Goal: Task Accomplishment & Management: Manage account settings

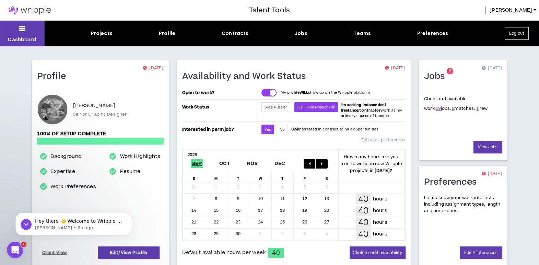
click at [447, 72] on sup "8" at bounding box center [450, 71] width 7 height 7
click at [108, 36] on div "Projects" at bounding box center [102, 33] width 22 height 7
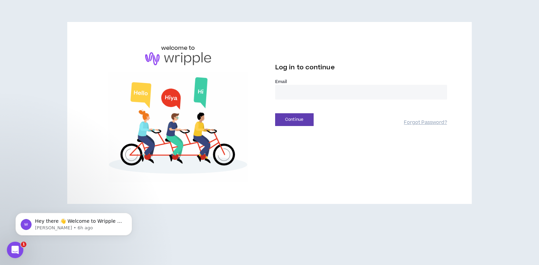
click at [290, 98] on input "email" at bounding box center [361, 92] width 172 height 15
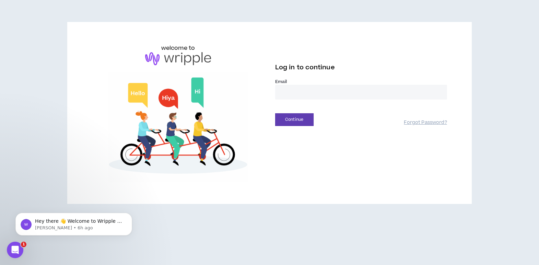
type input "**********"
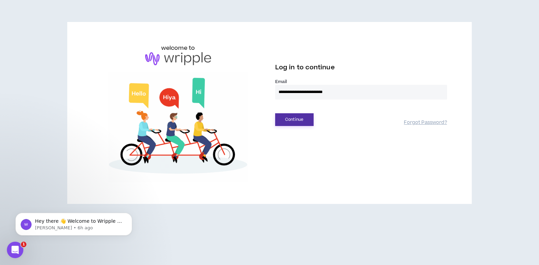
click at [299, 115] on button "Continue" at bounding box center [294, 119] width 38 height 13
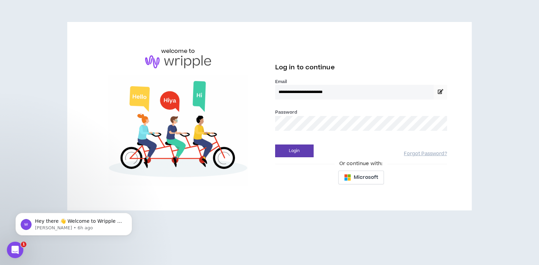
click at [275, 144] on button "Login" at bounding box center [294, 150] width 38 height 13
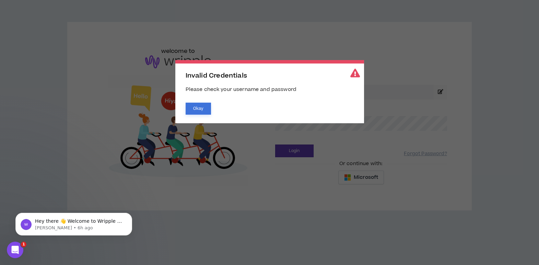
click at [189, 109] on button "Okay" at bounding box center [198, 109] width 25 height 12
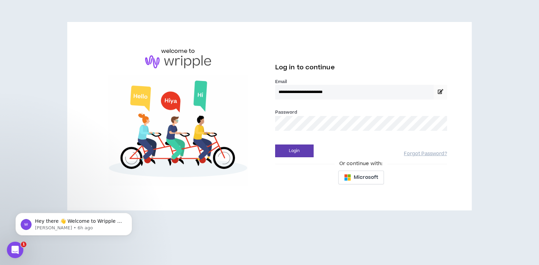
click at [275, 144] on button "Login" at bounding box center [294, 150] width 38 height 13
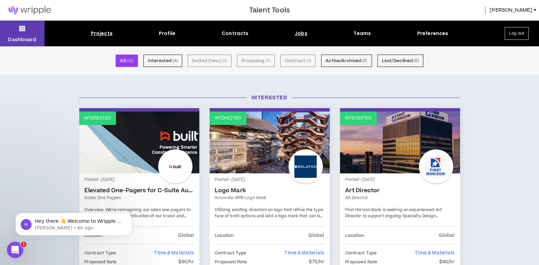
click at [304, 35] on div "Jobs" at bounding box center [301, 33] width 13 height 7
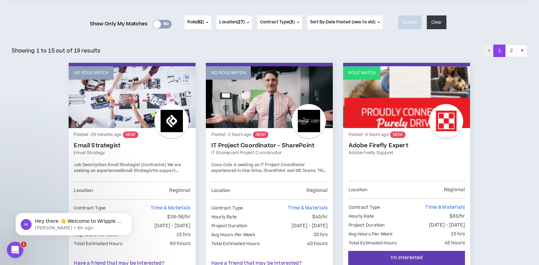
scroll to position [81, 0]
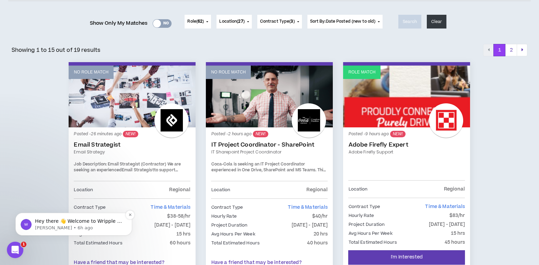
click at [71, 225] on p "[PERSON_NAME] • 6h ago" at bounding box center [79, 228] width 89 height 6
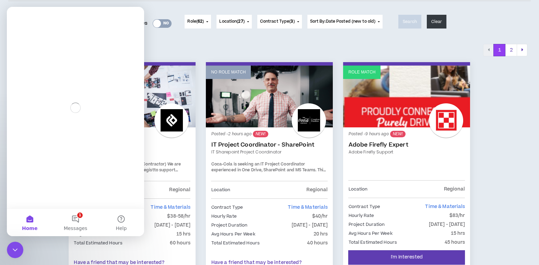
scroll to position [0, 0]
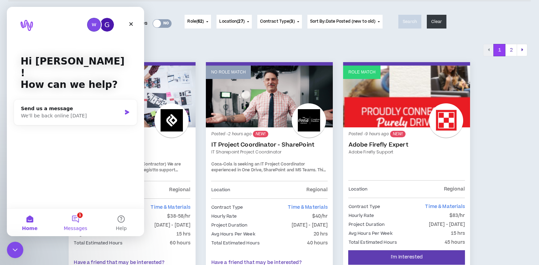
click at [74, 220] on button "1 Messages" at bounding box center [76, 222] width 46 height 27
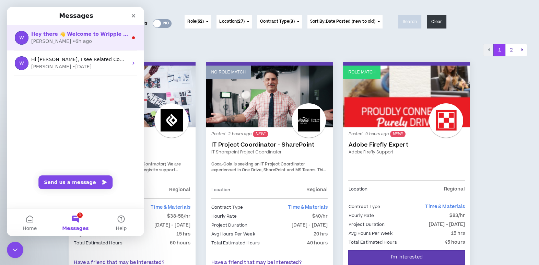
click at [101, 42] on div "[PERSON_NAME] • 6h ago" at bounding box center [79, 41] width 97 height 7
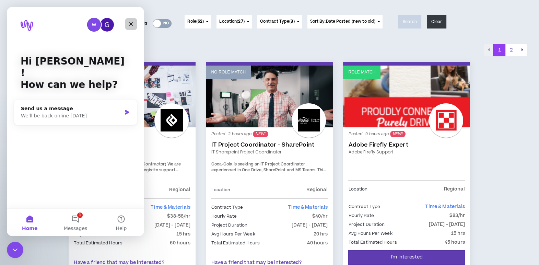
click at [132, 24] on icon "Close" at bounding box center [130, 23] width 5 height 5
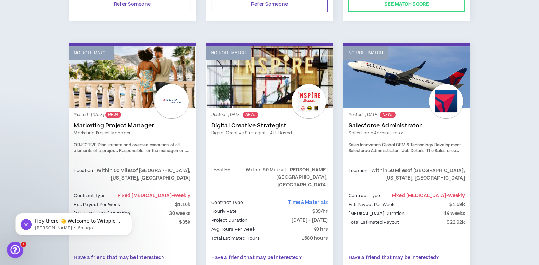
scroll to position [370, 0]
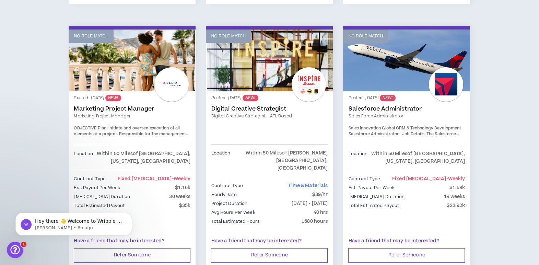
click at [142, 73] on link "No Role Match" at bounding box center [132, 61] width 127 height 62
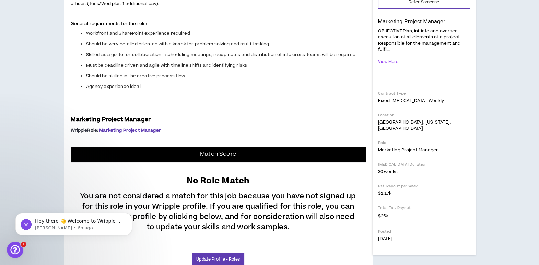
scroll to position [124, 0]
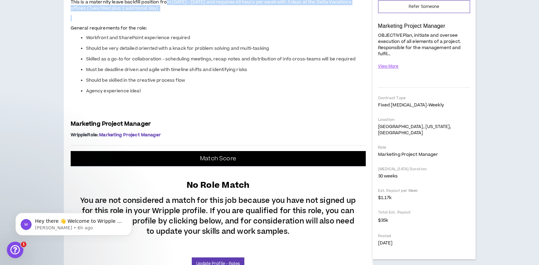
drag, startPoint x: 165, startPoint y: 167, endPoint x: 168, endPoint y: 179, distance: 12.4
click at [168, 116] on span "Delta Vacations is seeking a Marketing Project Manager contractor to support th…" at bounding box center [218, 41] width 295 height 150
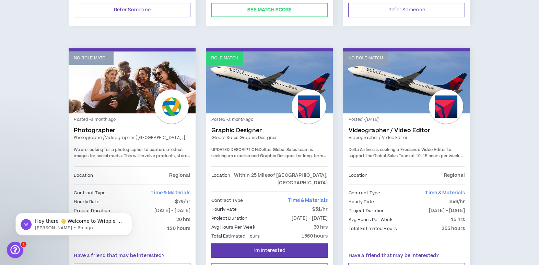
scroll to position [1179, 0]
